Goal: Task Accomplishment & Management: Use online tool/utility

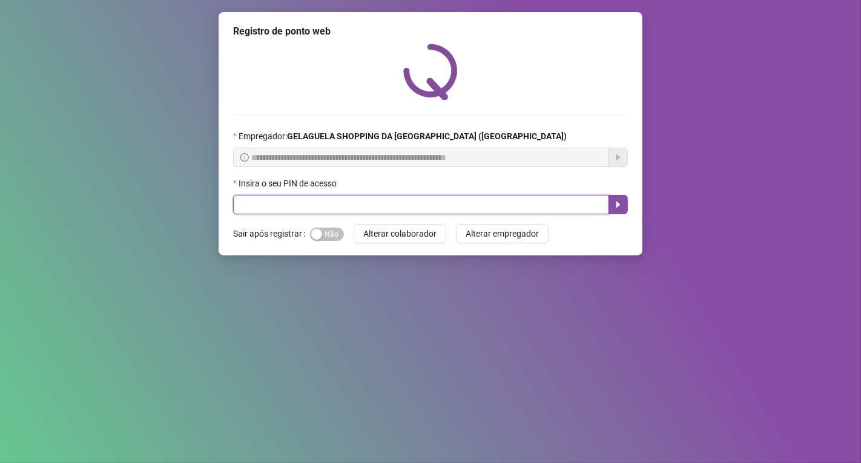
click at [348, 200] on input "text" at bounding box center [421, 204] width 376 height 19
type input "*****"
click at [621, 208] on icon "caret-right" at bounding box center [618, 205] width 10 height 10
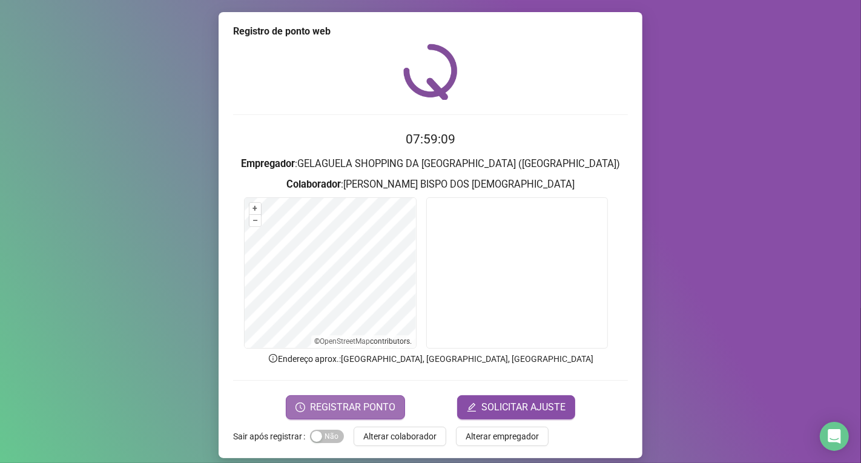
click at [346, 408] on span "REGISTRAR PONTO" at bounding box center [352, 407] width 85 height 15
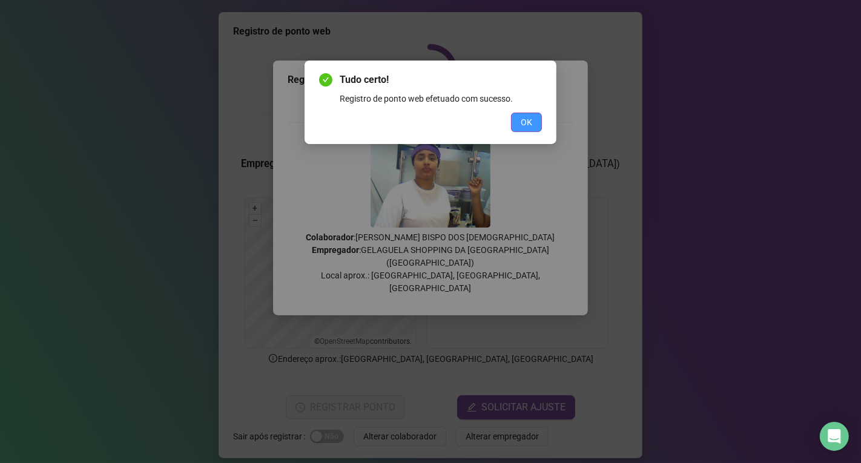
click at [528, 125] on span "OK" at bounding box center [527, 122] width 12 height 13
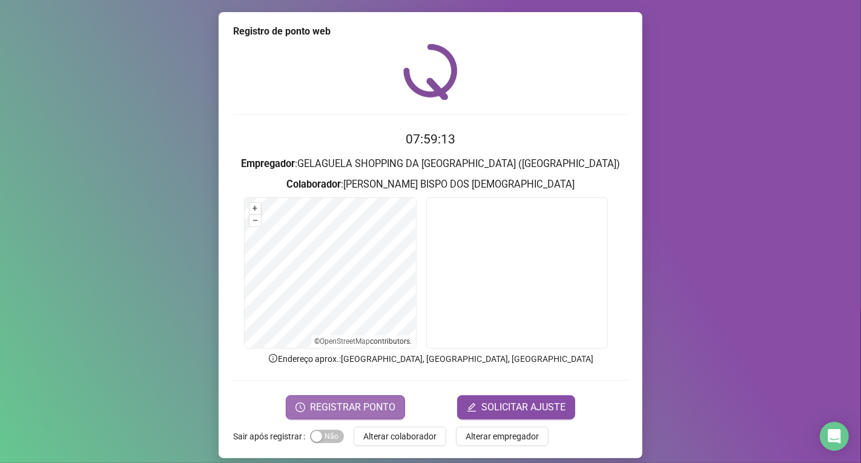
click at [360, 397] on button "REGISTRAR PONTO" at bounding box center [345, 407] width 119 height 24
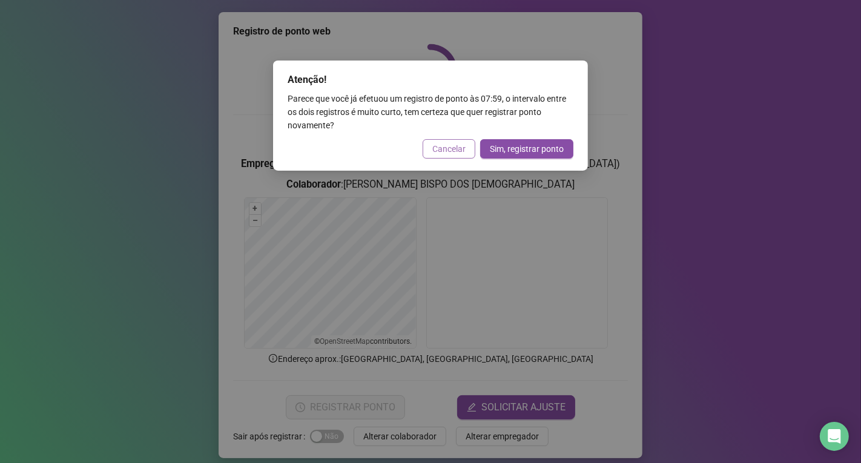
click at [448, 145] on span "Cancelar" at bounding box center [448, 148] width 33 height 13
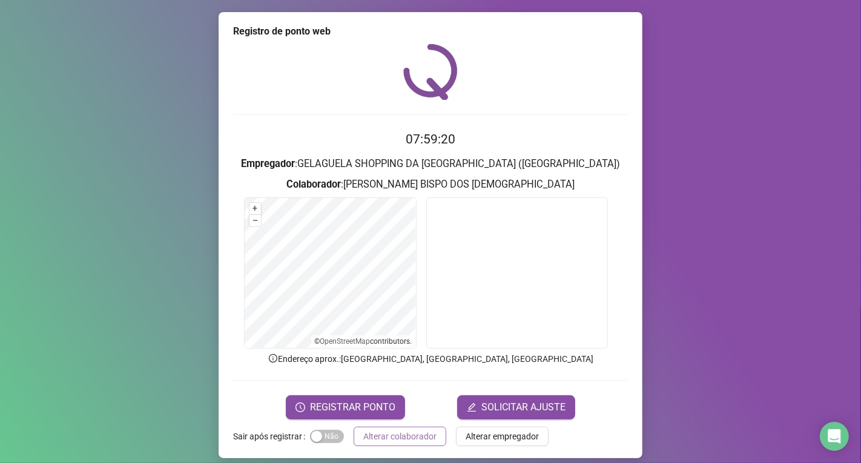
click at [377, 443] on span "Alterar colaborador" at bounding box center [399, 436] width 73 height 13
click at [377, 443] on div "Registro de ponto web 07:59:20 Empregador : GELAGUELA SHOPPING DA [GEOGRAPHIC_D…" at bounding box center [430, 231] width 861 height 463
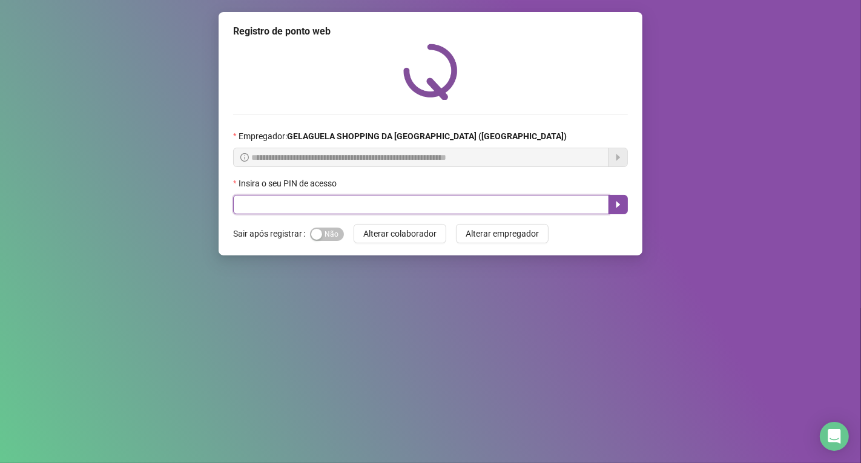
click at [299, 203] on input "text" at bounding box center [421, 204] width 376 height 19
type input "*****"
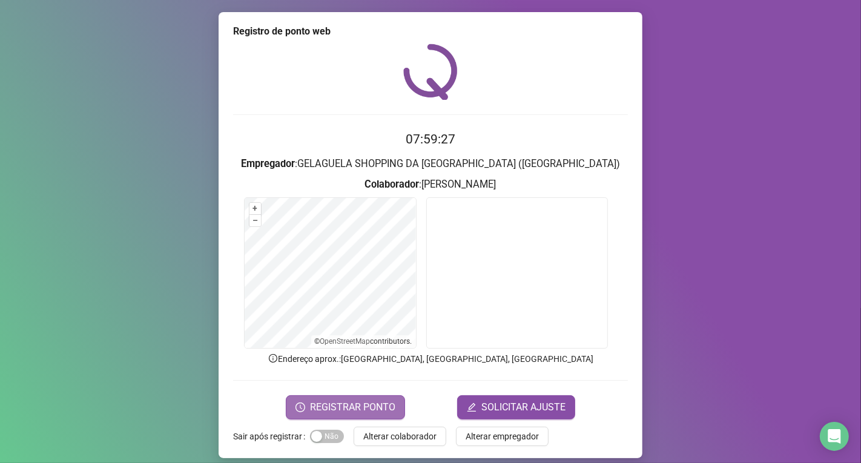
scroll to position [8, 0]
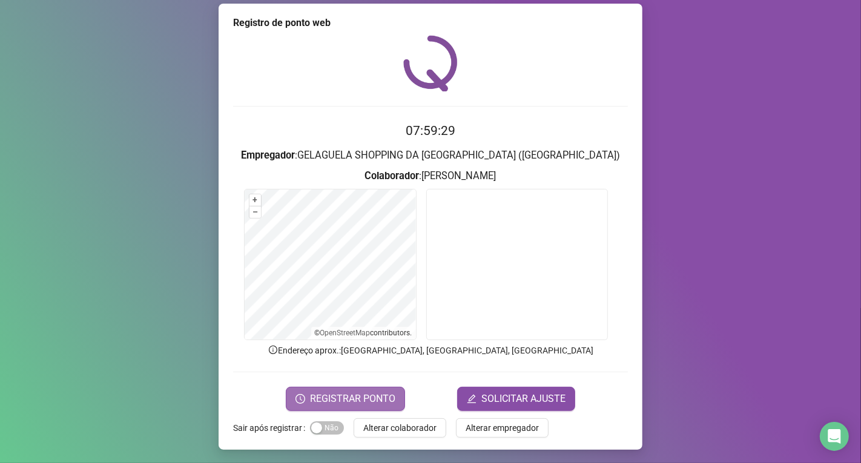
click at [324, 392] on span "REGISTRAR PONTO" at bounding box center [352, 399] width 85 height 15
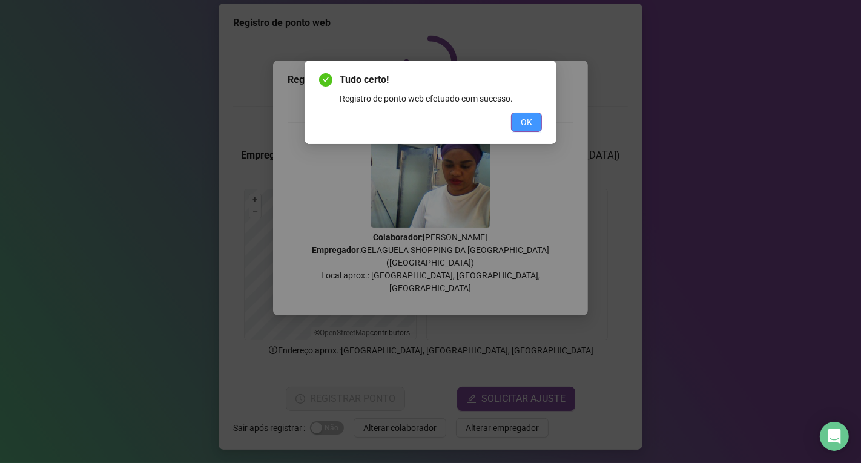
click at [526, 124] on span "OK" at bounding box center [527, 122] width 12 height 13
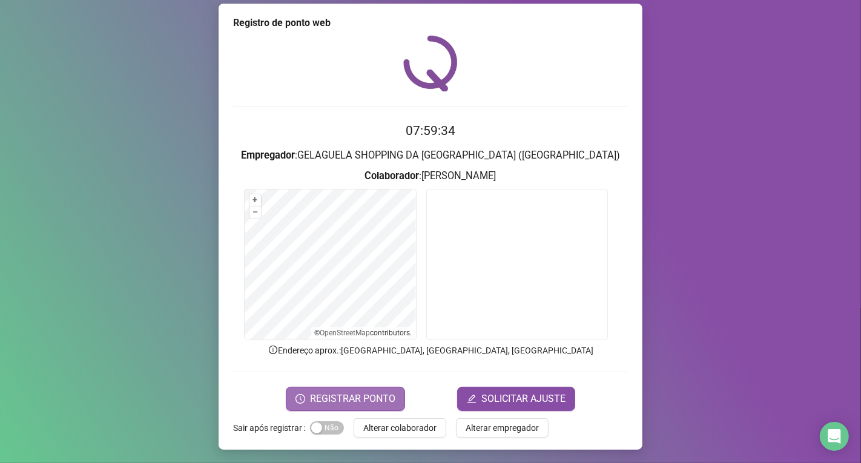
drag, startPoint x: 340, startPoint y: 384, endPoint x: 344, endPoint y: 391, distance: 8.1
click at [342, 386] on form "07:59:34 Empregador : GELAGUELA SHOPPING DA [GEOGRAPHIC_DATA] ([GEOGRAPHIC_DATA…" at bounding box center [430, 265] width 395 height 289
click at [344, 391] on button "REGISTRAR PONTO" at bounding box center [345, 399] width 119 height 24
click at [349, 400] on div "Atenção! Parece que você já efetuou um registro de ponto às 07:59 , o intervalo…" at bounding box center [430, 231] width 861 height 463
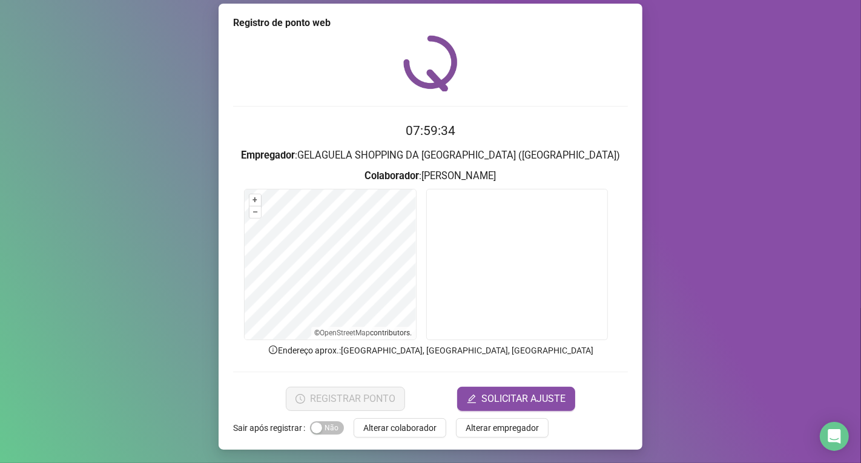
click at [349, 400] on div "Atenção! Parece que você já efetuou um registro de ponto às 07:59 , o intervalo…" at bounding box center [430, 231] width 861 height 463
click at [334, 395] on span "REGISTRAR PONTO" at bounding box center [352, 399] width 85 height 15
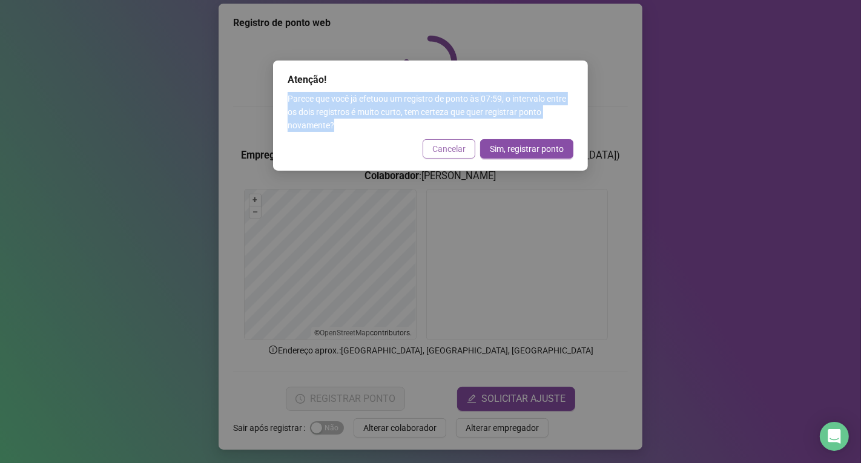
click at [452, 147] on span "Cancelar" at bounding box center [448, 148] width 33 height 13
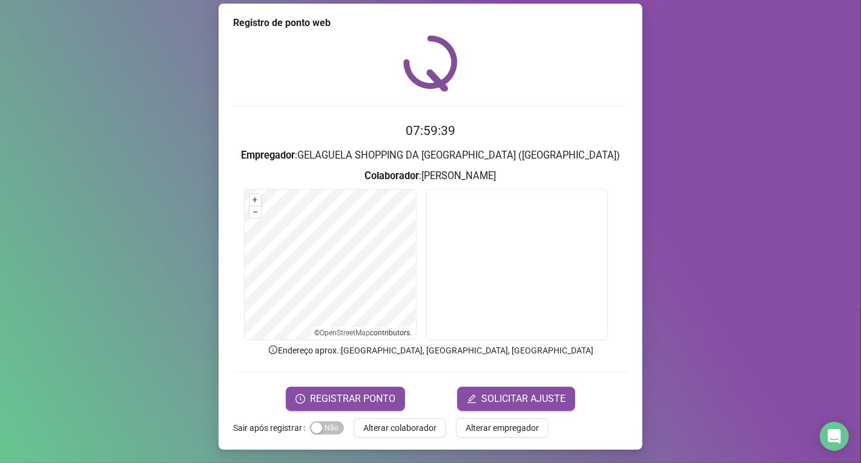
click at [406, 414] on div "Registro de ponto web 07:59:39 Empregador : GELAGUELA SHOPPING DA [GEOGRAPHIC_D…" at bounding box center [431, 227] width 424 height 446
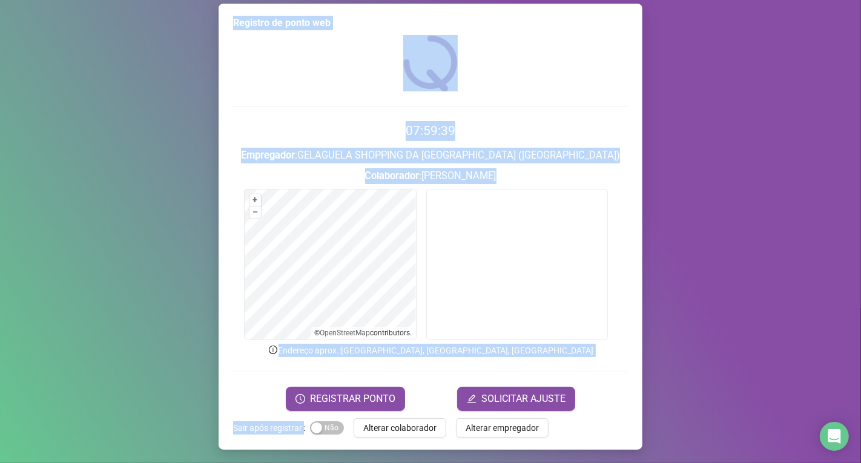
click at [406, 414] on div "Registro de ponto web 07:59:39 Empregador : GELAGUELA SHOPPING DA [GEOGRAPHIC_D…" at bounding box center [431, 227] width 424 height 446
click at [409, 425] on span "Alterar colaborador" at bounding box center [399, 427] width 73 height 13
click at [409, 425] on div "Registro de ponto web 07:59:39 Empregador : GELAGUELA SHOPPING DA [GEOGRAPHIC_D…" at bounding box center [430, 231] width 861 height 463
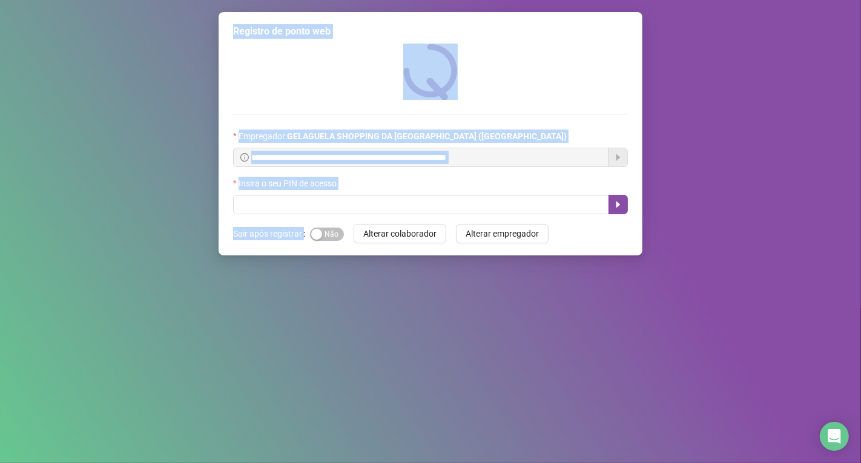
scroll to position [0, 0]
